Goal: Task Accomplishment & Management: Manage account settings

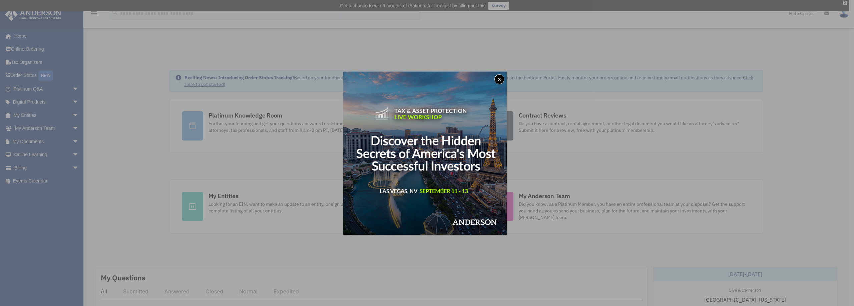
click at [501, 80] on button "x" at bounding box center [499, 79] width 10 height 10
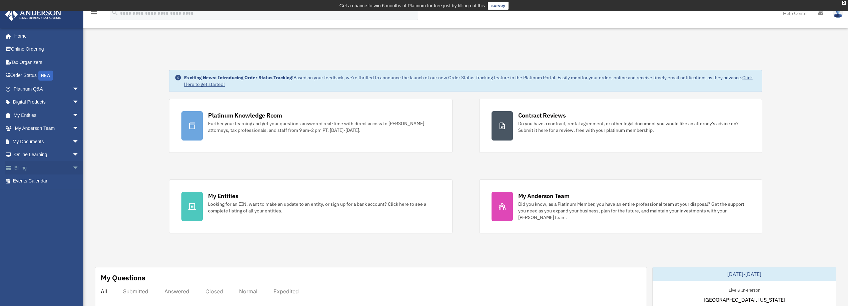
click at [32, 163] on link "Billing arrow_drop_down" at bounding box center [47, 167] width 84 height 13
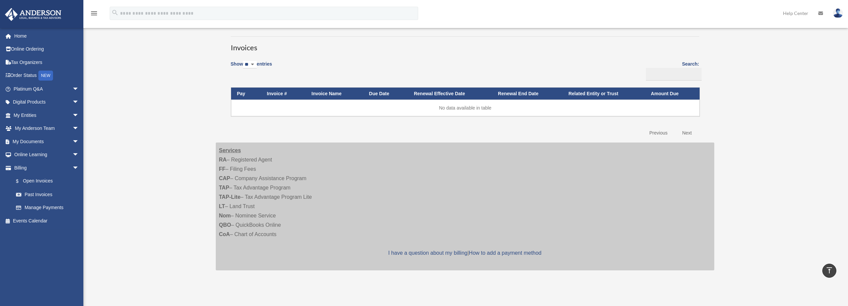
scroll to position [48, 0]
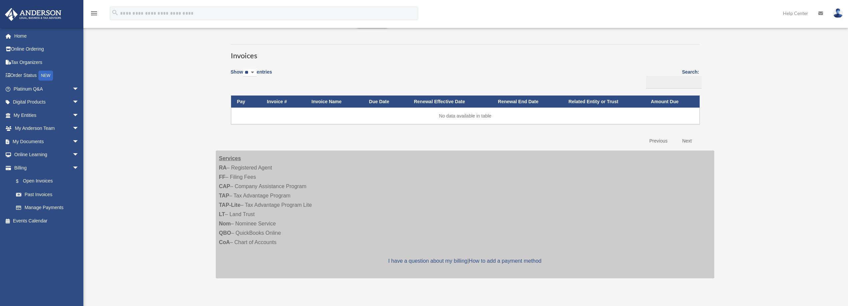
click at [276, 100] on th "Invoice #" at bounding box center [283, 102] width 45 height 12
click at [37, 194] on link "Past Invoices" at bounding box center [49, 194] width 80 height 13
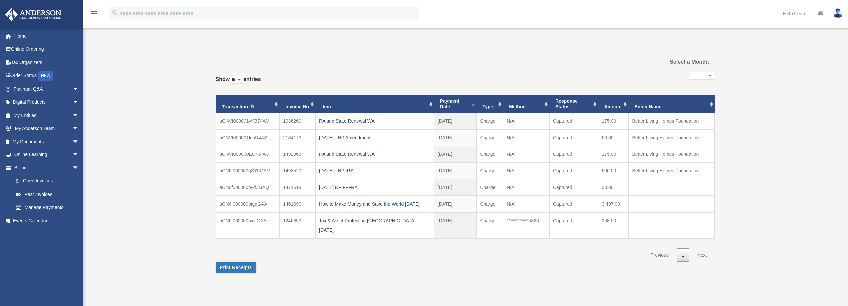
select select
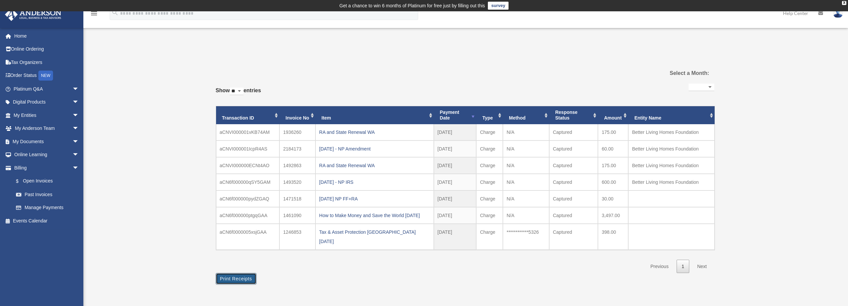
click at [244, 273] on button "Print Receipts" at bounding box center [236, 278] width 41 height 11
click at [72, 90] on span "arrow_drop_down" at bounding box center [78, 89] width 13 height 14
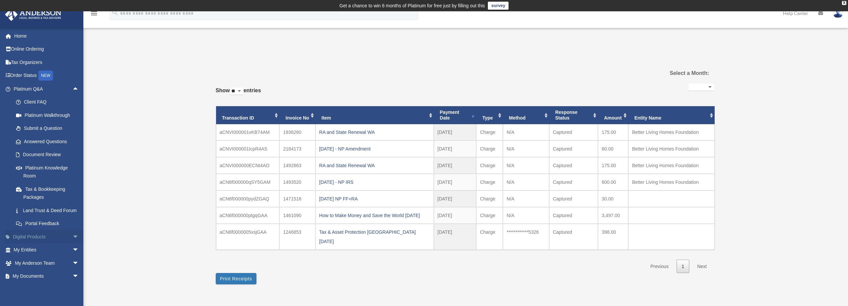
click at [72, 244] on span "arrow_drop_down" at bounding box center [78, 237] width 13 height 14
click at [138, 189] on div "Past Invoices mapesandcompany@gmail.com Sign Out mapesandcompany@gmail.com Home…" at bounding box center [424, 169] width 848 height 248
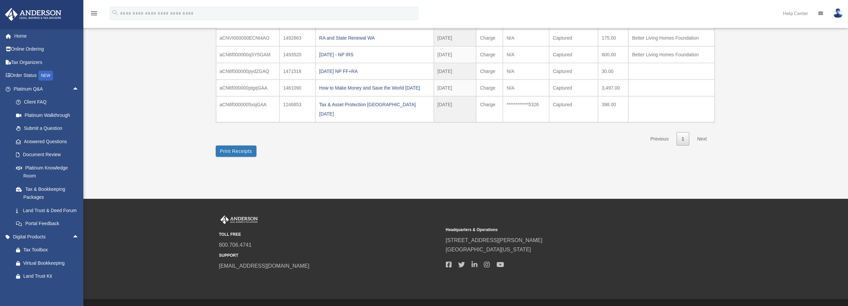
scroll to position [136, 0]
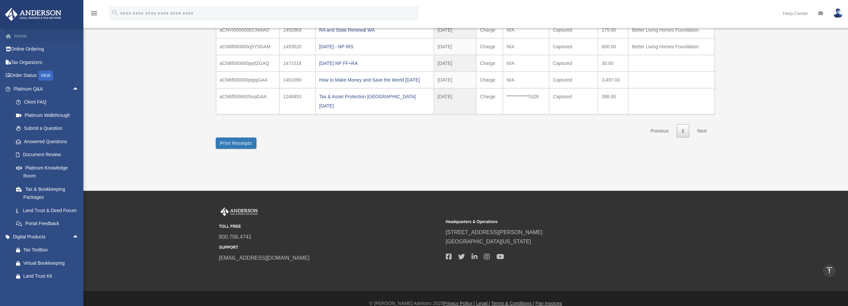
click at [23, 36] on link "Home" at bounding box center [47, 35] width 84 height 13
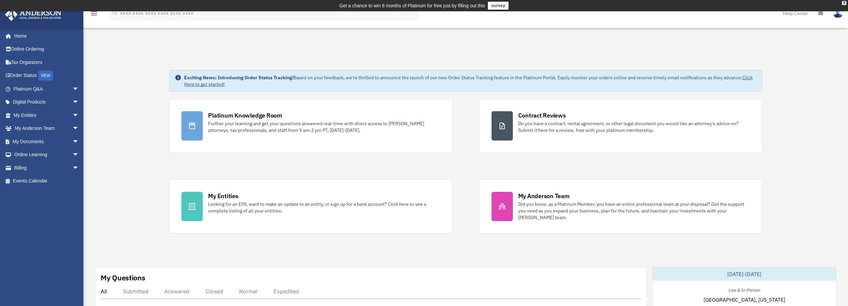
click at [842, 15] on img at bounding box center [838, 13] width 10 height 10
click at [73, 168] on span "arrow_drop_down" at bounding box center [78, 168] width 13 height 14
click at [46, 208] on link "Manage Payments" at bounding box center [49, 207] width 80 height 13
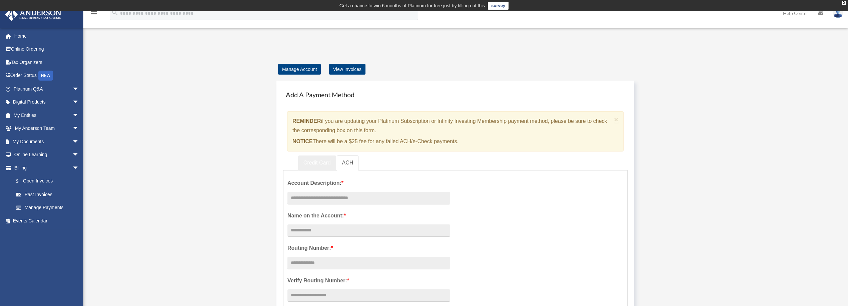
click at [321, 163] on link "Credit Card" at bounding box center [317, 163] width 38 height 15
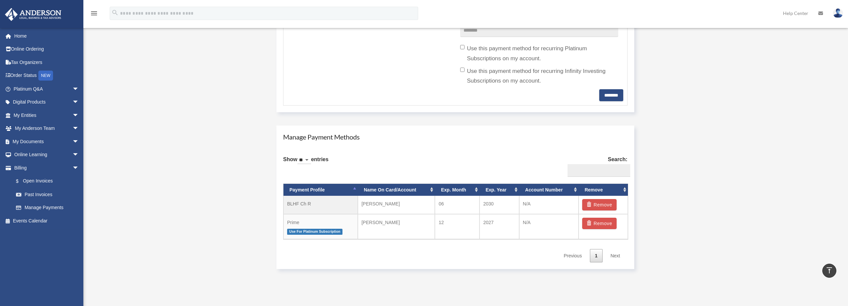
scroll to position [311, 0]
